Goal: Information Seeking & Learning: Check status

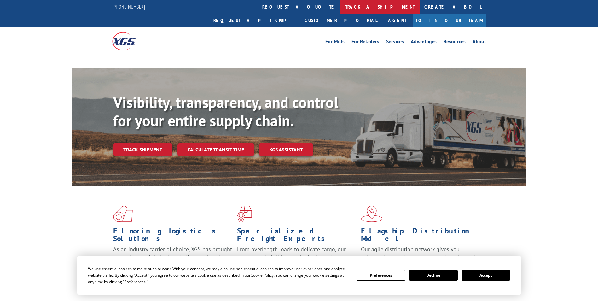
click at [340, 9] on link "track a shipment" at bounding box center [379, 7] width 79 height 14
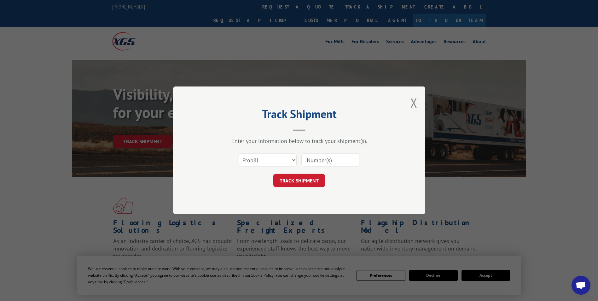
click at [324, 161] on input at bounding box center [330, 160] width 58 height 13
paste input "16756023"
type input "16756023"
click at [294, 186] on button "TRACK SHIPMENT" at bounding box center [299, 180] width 52 height 13
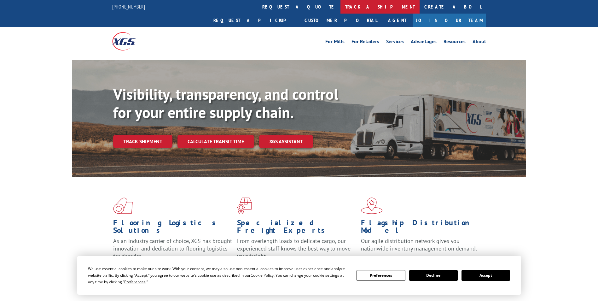
click at [340, 5] on link "track a shipment" at bounding box center [379, 7] width 79 height 14
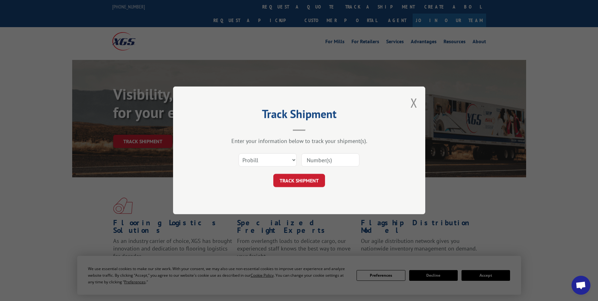
paste input "16331969"
type input "16331969"
click at [299, 184] on button "TRACK SHIPMENT" at bounding box center [299, 180] width 52 height 13
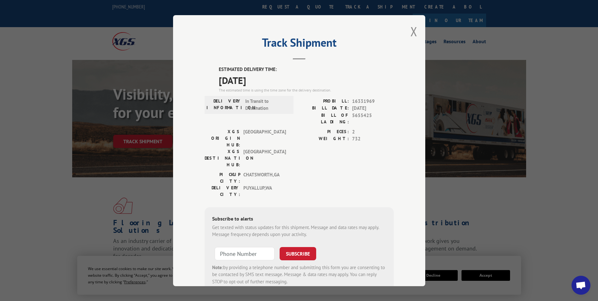
drag, startPoint x: 216, startPoint y: 69, endPoint x: 279, endPoint y: 84, distance: 65.2
click at [279, 84] on div "ESTIMATED DELIVERY TIME: [DATE] The estimated time is using the time zone for t…" at bounding box center [299, 179] width 189 height 227
drag, startPoint x: 279, startPoint y: 84, endPoint x: 244, endPoint y: 80, distance: 35.0
copy div "ESTIMATED DELIVERY TIME: [DATE]"
click at [412, 33] on button "Close modal" at bounding box center [413, 31] width 7 height 17
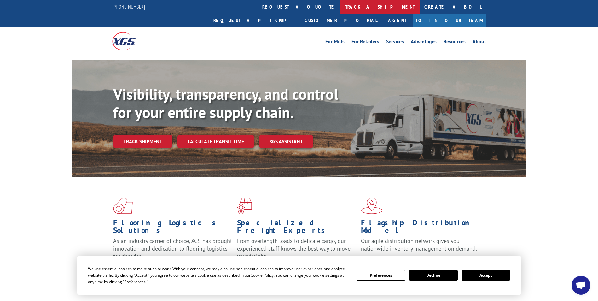
click at [340, 5] on link "track a shipment" at bounding box center [379, 7] width 79 height 14
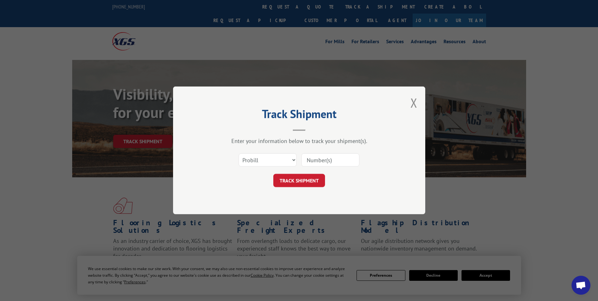
paste input "16756012"
type input "16756012"
click at [296, 183] on button "TRACK SHIPMENT" at bounding box center [299, 180] width 52 height 13
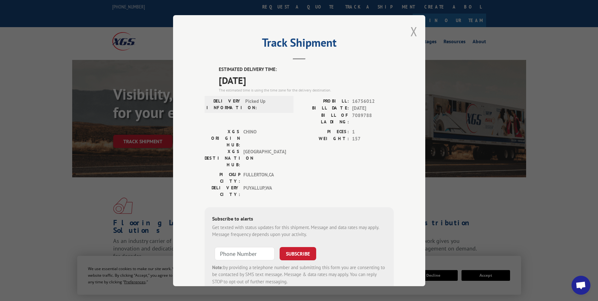
click at [410, 32] on button "Close modal" at bounding box center [413, 31] width 7 height 17
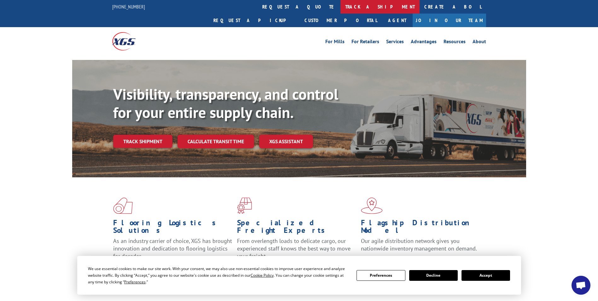
click at [340, 9] on link "track a shipment" at bounding box center [379, 7] width 79 height 14
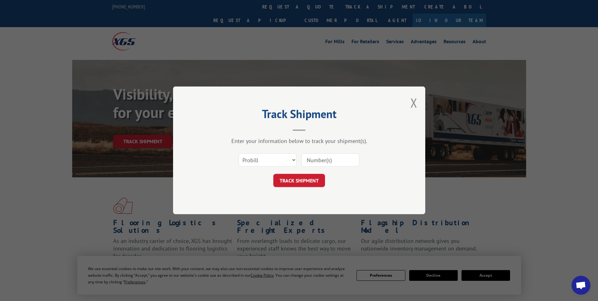
click at [323, 162] on input at bounding box center [330, 160] width 58 height 13
paste input "17695600"
type input "17695600"
click at [299, 183] on button "TRACK SHIPMENT" at bounding box center [299, 180] width 52 height 13
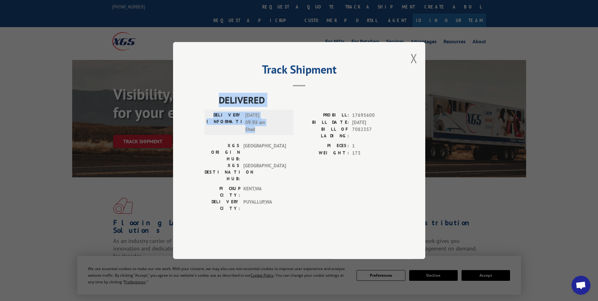
drag, startPoint x: 218, startPoint y: 116, endPoint x: 268, endPoint y: 148, distance: 60.0
click at [268, 148] on div "DELIVERED DELIVERY INFORMATION: [DATE] 09:38 am Shad PROBILL: 17695600 BILL DAT…" at bounding box center [299, 154] width 189 height 122
drag, startPoint x: 268, startPoint y: 148, endPoint x: 253, endPoint y: 137, distance: 18.5
copy div "DELIVERED DELIVERY INFORMATION: [DATE] 09:38 am Shad"
